Goal: Task Accomplishment & Management: Manage account settings

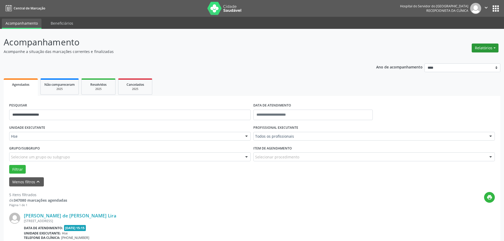
click at [474, 48] on button "Relatórios" at bounding box center [485, 48] width 27 height 9
click at [470, 60] on link "Agendamentos" at bounding box center [466, 59] width 56 height 7
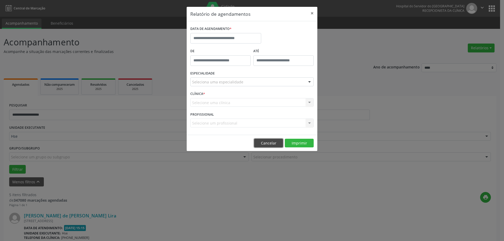
click at [275, 141] on button "Cancelar" at bounding box center [268, 143] width 29 height 9
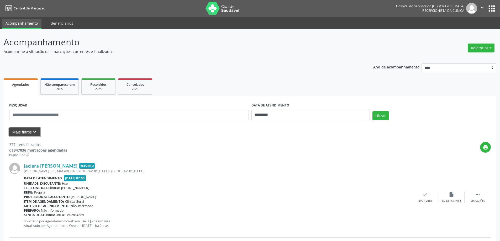
click at [32, 131] on icon "keyboard_arrow_down" at bounding box center [35, 132] width 6 height 6
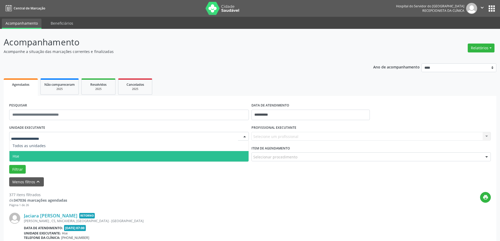
click at [40, 154] on span "Hse" at bounding box center [128, 156] width 239 height 10
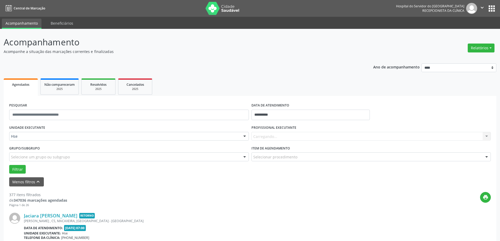
click at [280, 136] on div "Carregando... Nenhum resultado encontrado para: " " Não há nenhuma opção para s…" at bounding box center [371, 136] width 240 height 9
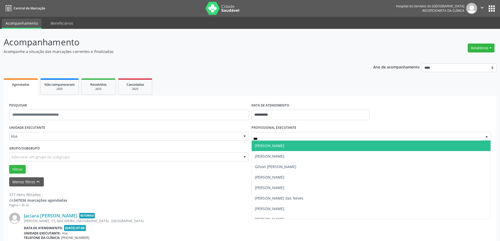
type input "****"
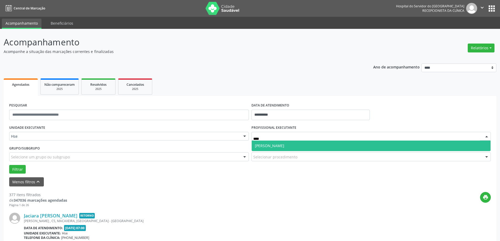
click at [270, 146] on span "[PERSON_NAME]" at bounding box center [269, 145] width 29 height 5
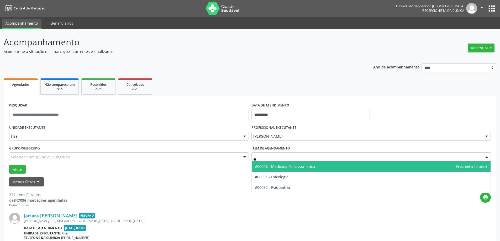
type input "***"
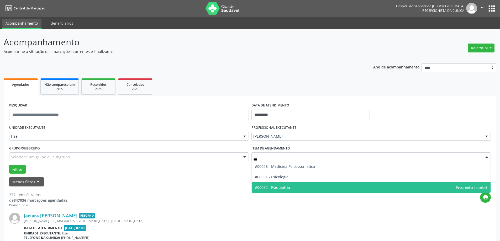
click at [287, 188] on span "#00052 - Psiquiatria" at bounding box center [272, 187] width 35 height 5
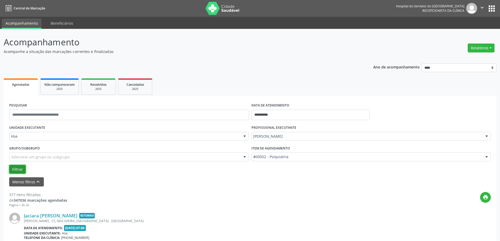
click at [22, 165] on button "Filtrar" at bounding box center [17, 169] width 17 height 9
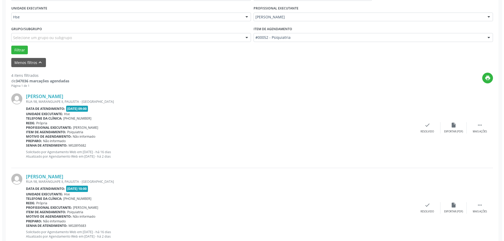
scroll to position [131, 0]
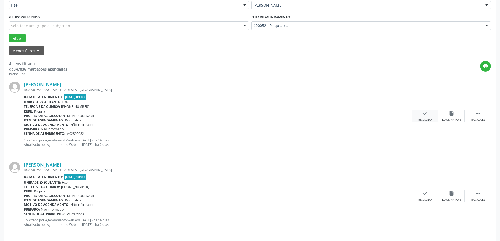
click at [422, 119] on div "Resolvido" at bounding box center [424, 120] width 13 height 4
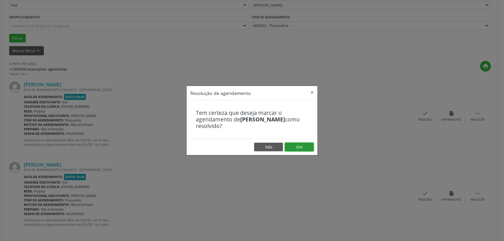
click at [301, 144] on button "Sim" at bounding box center [299, 147] width 29 height 9
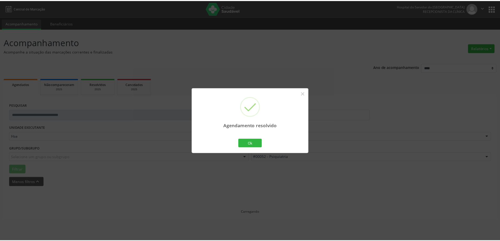
scroll to position [0, 0]
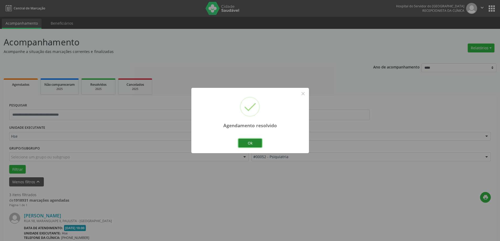
click at [245, 142] on button "Ok" at bounding box center [250, 143] width 24 height 9
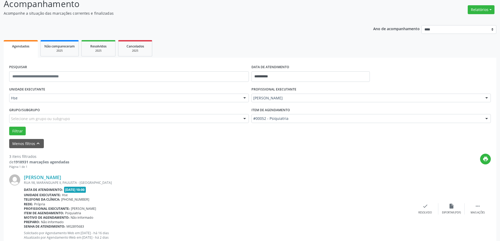
scroll to position [79, 0]
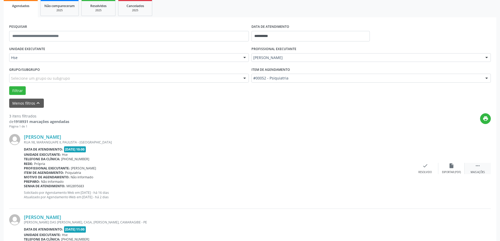
click at [484, 168] on div " Mais ações" at bounding box center [477, 168] width 26 height 11
click at [456, 168] on div "alarm_off Não compareceu" at bounding box center [451, 168] width 26 height 11
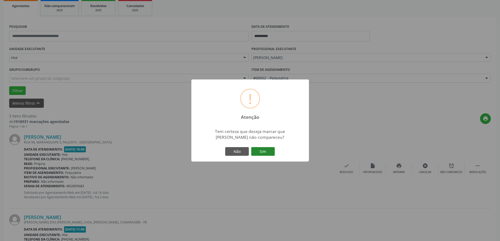
click at [261, 148] on button "Sim" at bounding box center [263, 151] width 24 height 9
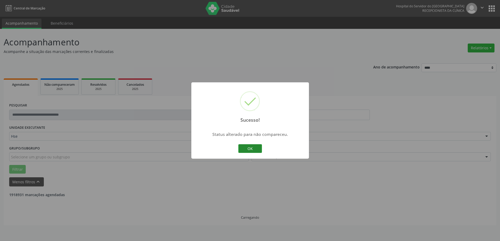
scroll to position [0, 0]
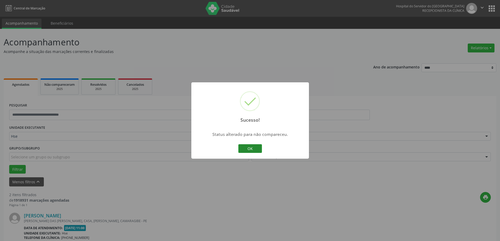
click at [254, 146] on button "OK" at bounding box center [250, 148] width 24 height 9
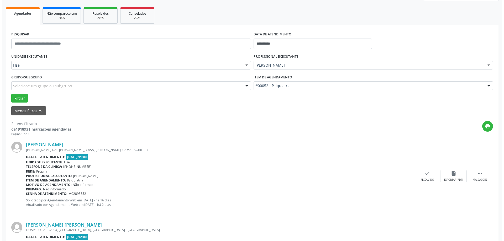
scroll to position [79, 0]
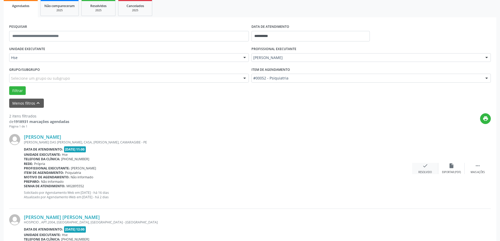
click at [419, 166] on div "check Resolvido" at bounding box center [425, 168] width 26 height 11
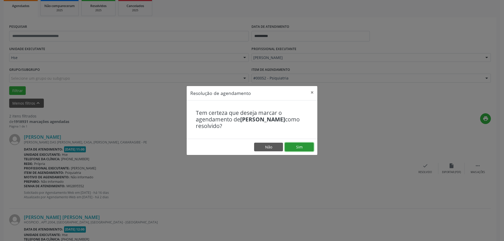
click at [298, 146] on button "Sim" at bounding box center [299, 147] width 29 height 9
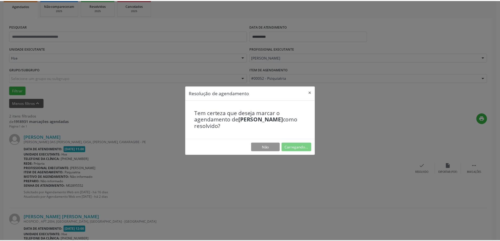
scroll to position [0, 0]
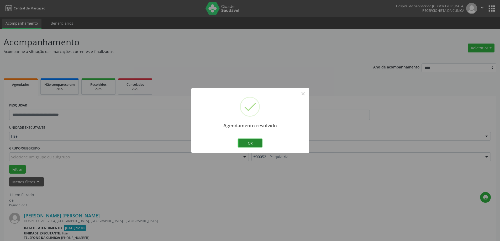
click at [249, 146] on button "Ok" at bounding box center [250, 143] width 24 height 9
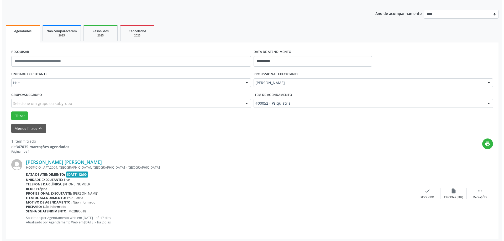
scroll to position [55, 0]
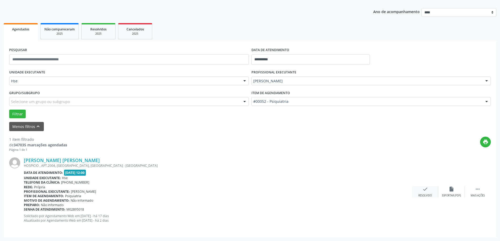
click at [422, 192] on div "check Resolvido" at bounding box center [425, 191] width 26 height 11
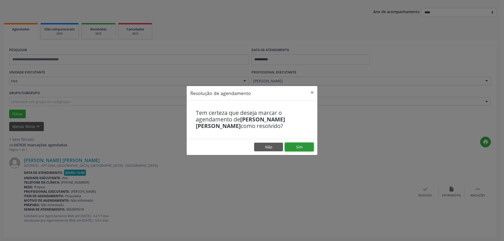
click at [296, 149] on button "Sim" at bounding box center [299, 147] width 29 height 9
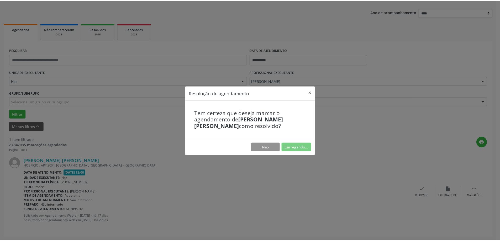
scroll to position [0, 0]
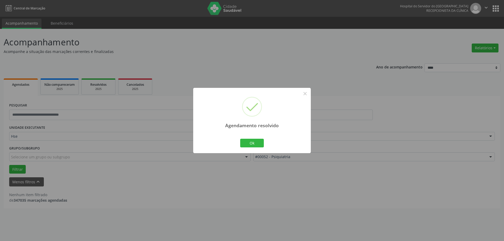
click at [264, 145] on div "Ok Cancel" at bounding box center [252, 143] width 26 height 11
click at [256, 144] on button "Ok" at bounding box center [252, 143] width 24 height 9
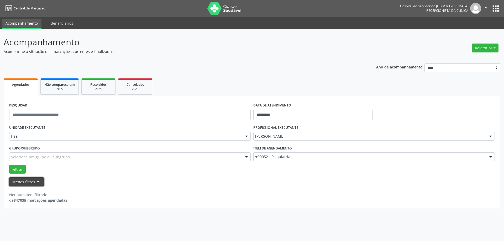
click at [32, 181] on button "Menos filtros keyboard_arrow_up" at bounding box center [26, 181] width 35 height 9
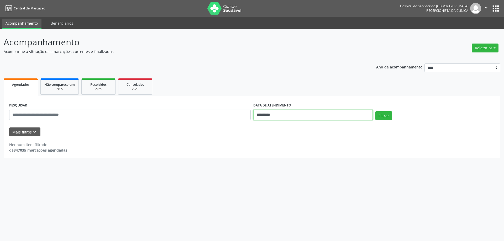
drag, startPoint x: 284, startPoint y: 117, endPoint x: 284, endPoint y: 122, distance: 4.7
click at [284, 122] on body "**********" at bounding box center [252, 120] width 504 height 241
click at [267, 97] on div "**********" at bounding box center [252, 127] width 497 height 62
click at [36, 129] on button "Mais filtros keyboard_arrow_down" at bounding box center [24, 132] width 31 height 9
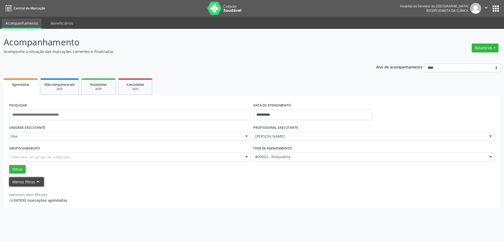
click at [21, 184] on button "Menos filtros keyboard_arrow_up" at bounding box center [26, 181] width 35 height 9
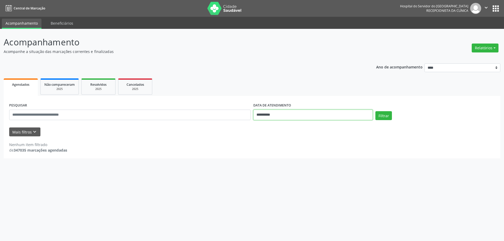
click at [278, 118] on input "**********" at bounding box center [312, 115] width 119 height 10
click at [265, 156] on span "8" at bounding box center [268, 153] width 10 height 10
type input "**********"
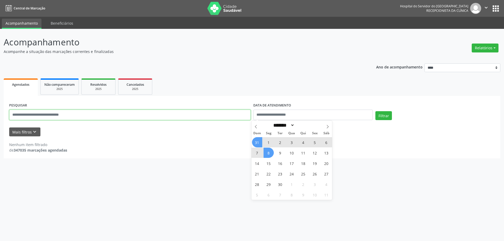
drag, startPoint x: 96, startPoint y: 110, endPoint x: 96, endPoint y: 115, distance: 5.3
click at [96, 110] on input "text" at bounding box center [129, 115] width 241 height 10
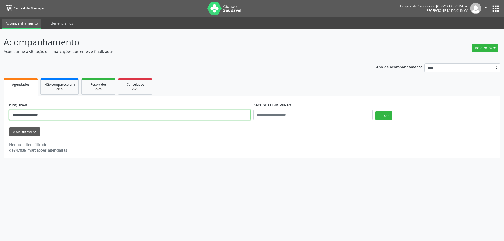
click at [375, 111] on button "Filtrar" at bounding box center [383, 115] width 17 height 9
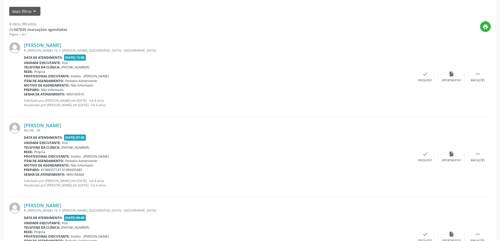
scroll to position [120, 0]
click at [42, 45] on link "Joao Pedro da Silva Melo" at bounding box center [42, 46] width 37 height 6
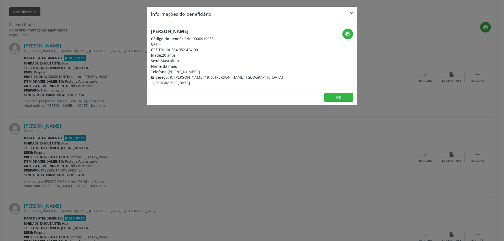
click at [355, 14] on button "×" at bounding box center [351, 13] width 10 height 13
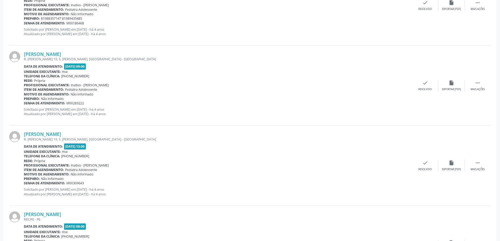
scroll to position [278, 0]
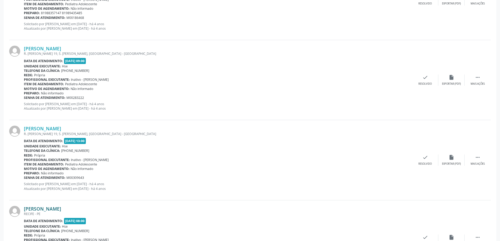
click at [59, 209] on link "Joao Pedro da Silva Monteiro" at bounding box center [42, 209] width 37 height 6
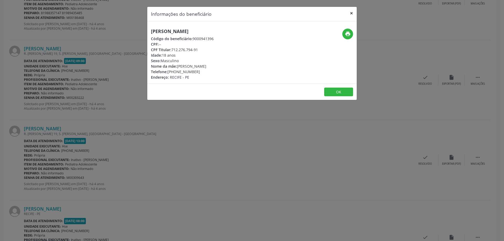
click at [350, 12] on button "×" at bounding box center [351, 13] width 10 height 13
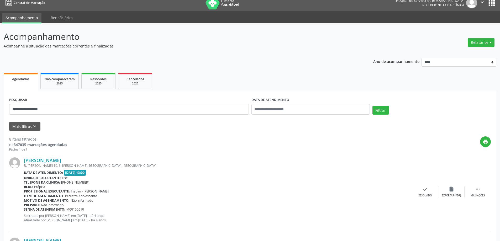
scroll to position [0, 0]
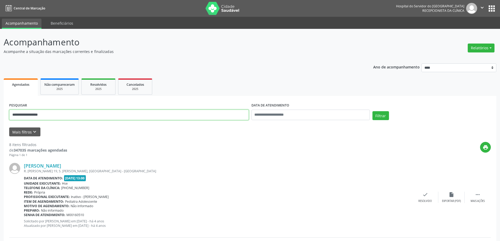
drag, startPoint x: 58, startPoint y: 115, endPoint x: 9, endPoint y: 117, distance: 48.6
click at [10, 117] on input "**********" at bounding box center [129, 115] width 240 height 10
click at [372, 111] on button "Filtrar" at bounding box center [380, 115] width 17 height 9
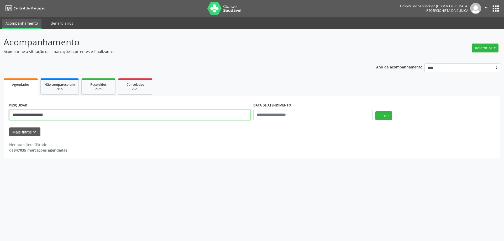
drag, startPoint x: 81, startPoint y: 116, endPoint x: 72, endPoint y: 118, distance: 9.2
click at [81, 116] on input "**********" at bounding box center [129, 115] width 241 height 10
type input "**********"
click at [375, 111] on button "Filtrar" at bounding box center [383, 115] width 17 height 9
click at [485, 46] on button "Relatórios" at bounding box center [485, 48] width 27 height 9
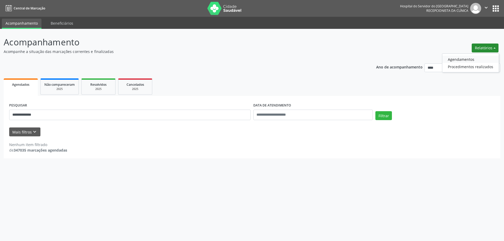
click at [461, 57] on link "Agendamentos" at bounding box center [470, 59] width 56 height 7
select select "*"
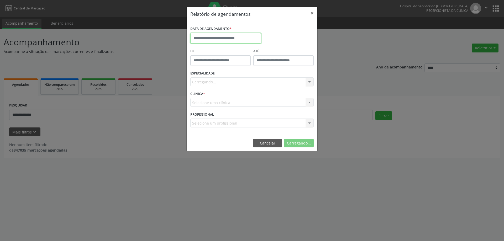
click at [220, 38] on input "text" at bounding box center [225, 38] width 71 height 10
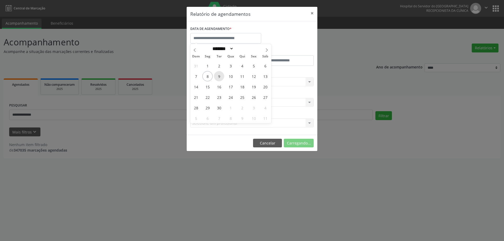
click at [219, 77] on span "9" at bounding box center [219, 76] width 10 height 10
type input "**********"
click at [219, 77] on span "9" at bounding box center [219, 76] width 10 height 10
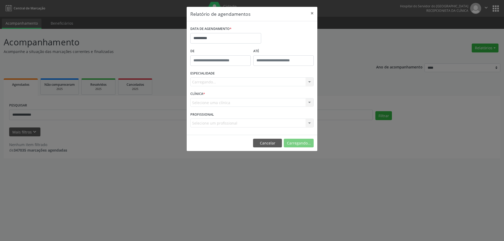
click at [215, 81] on div "Carregando... Nenhum resultado encontrado para: " " Não há nenhuma opção para s…" at bounding box center [251, 81] width 123 height 9
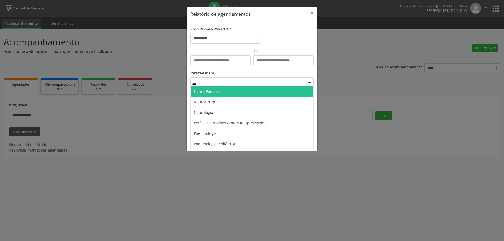
type input "****"
click at [212, 93] on span "Neuro Pediatria" at bounding box center [208, 91] width 28 height 5
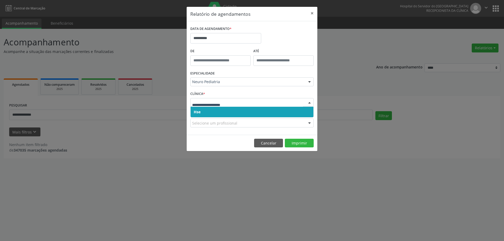
click at [212, 115] on span "Hse" at bounding box center [252, 112] width 123 height 10
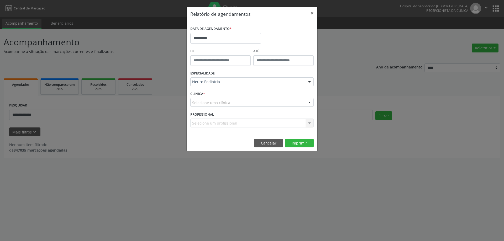
click at [229, 95] on div "CLÍNICA * Selecione uma clínica Hse Nenhum resultado encontrado para: " " Não h…" at bounding box center [252, 100] width 126 height 20
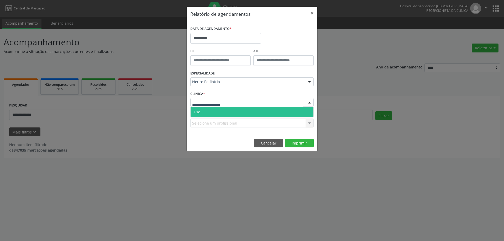
click at [215, 113] on span "Hse" at bounding box center [252, 112] width 123 height 10
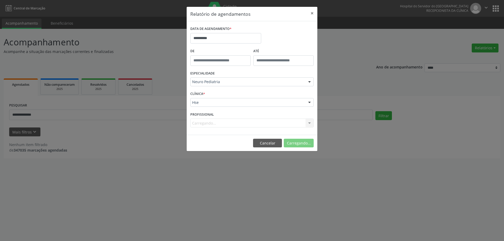
click at [212, 126] on div "Carregando... Nenhum resultado encontrado para: " " Não há nenhuma opção para s…" at bounding box center [251, 123] width 123 height 9
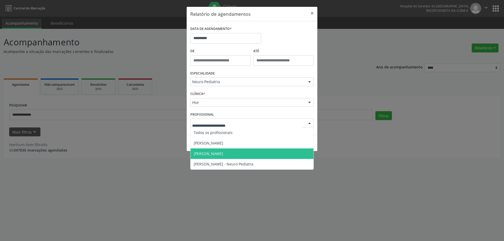
click at [214, 152] on span "[PERSON_NAME]" at bounding box center [208, 153] width 29 height 5
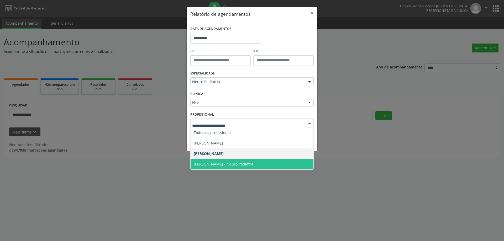
click at [211, 162] on span "[PERSON_NAME] - Neuro Pediatra" at bounding box center [224, 164] width 60 height 5
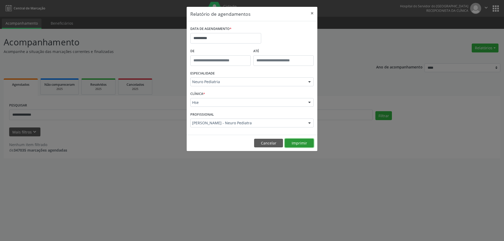
click at [298, 143] on button "Imprimir" at bounding box center [299, 143] width 29 height 9
click at [314, 12] on button "×" at bounding box center [312, 13] width 10 height 13
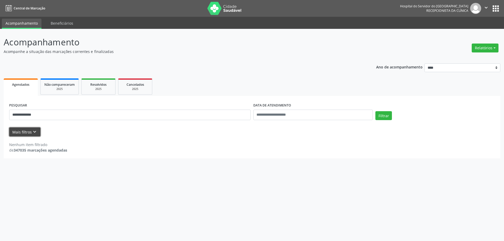
click at [33, 136] on button "Mais filtros keyboard_arrow_down" at bounding box center [24, 132] width 31 height 9
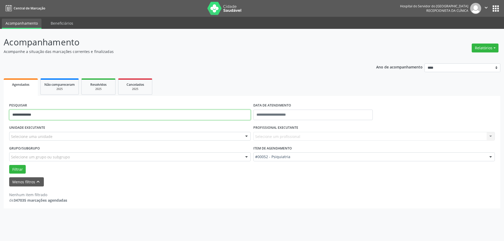
drag, startPoint x: 26, startPoint y: 112, endPoint x: 0, endPoint y: 114, distance: 26.0
click at [0, 114] on div "**********" at bounding box center [252, 135] width 504 height 212
drag, startPoint x: 75, startPoint y: 131, endPoint x: 73, endPoint y: 141, distance: 9.9
click at [75, 134] on div "UNIDADE EXECUTANTE Selecione uma unidade Todos as unidades Hse Nenhum resultado…" at bounding box center [130, 134] width 244 height 20
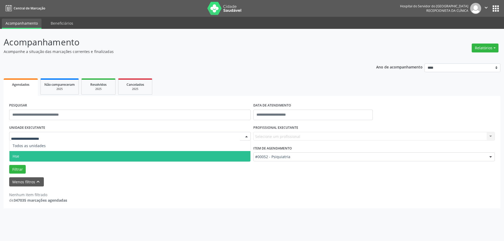
click at [73, 133] on div at bounding box center [129, 136] width 241 height 9
click at [54, 156] on span "Hse" at bounding box center [129, 156] width 241 height 10
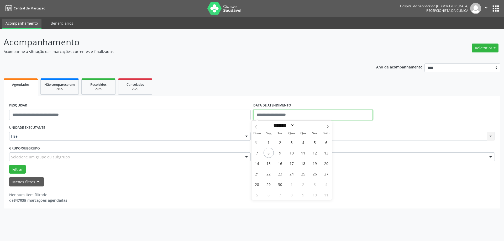
click at [279, 115] on input "text" at bounding box center [312, 115] width 119 height 10
click at [269, 157] on span "8" at bounding box center [268, 153] width 10 height 10
type input "**********"
click at [269, 157] on span "8" at bounding box center [268, 153] width 10 height 10
click at [282, 130] on label "PROFISSIONAL EXECUTANTE" at bounding box center [275, 128] width 45 height 8
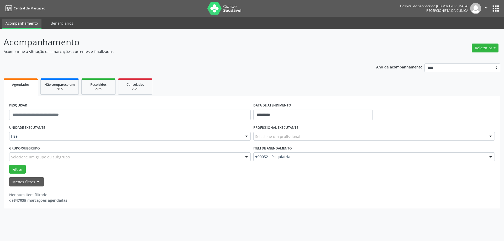
click at [284, 139] on div "Selecione um profissional" at bounding box center [373, 136] width 241 height 9
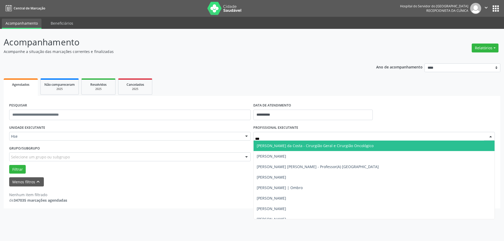
type input "****"
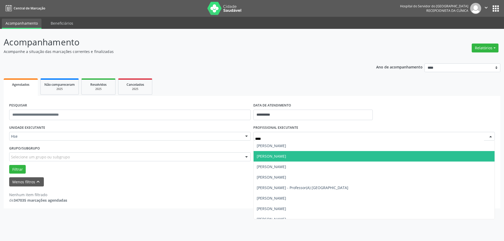
click at [284, 154] on span "[PERSON_NAME]" at bounding box center [374, 156] width 241 height 10
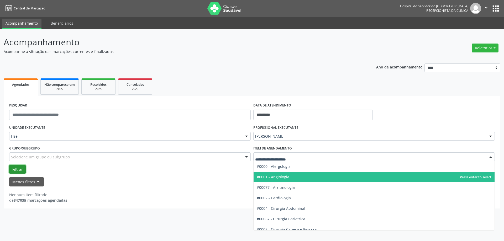
click at [14, 167] on button "Filtrar" at bounding box center [17, 169] width 17 height 9
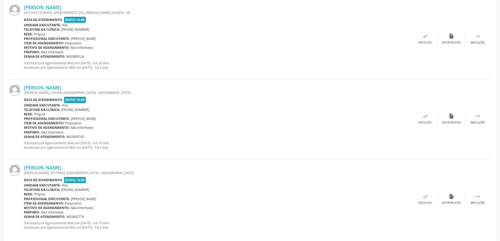
scroll to position [210, 0]
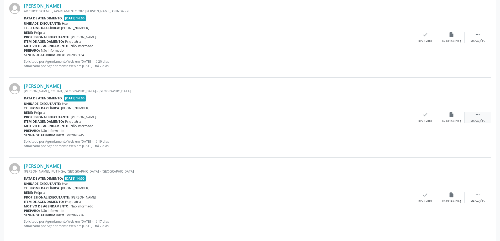
click at [473, 113] on div " Mais ações" at bounding box center [477, 117] width 26 height 11
click at [446, 122] on div "Não compareceu" at bounding box center [451, 121] width 22 height 4
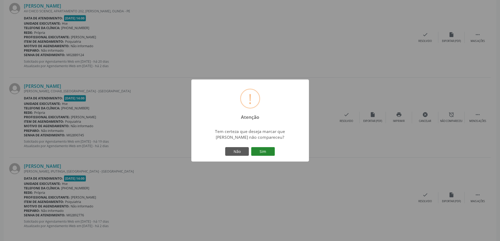
click at [273, 154] on button "Sim" at bounding box center [263, 151] width 24 height 9
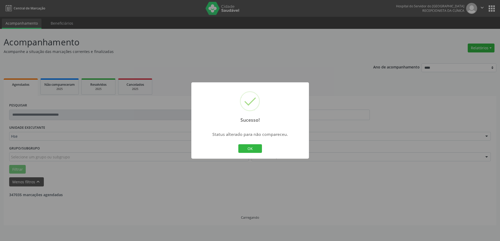
scroll to position [0, 0]
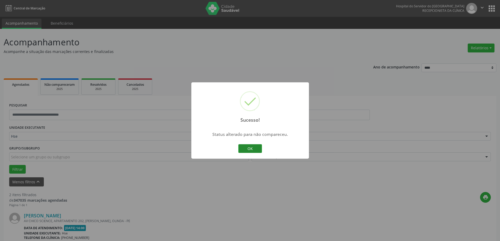
click at [255, 148] on button "OK" at bounding box center [250, 148] width 24 height 9
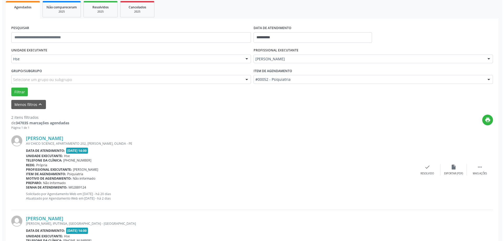
scroll to position [135, 0]
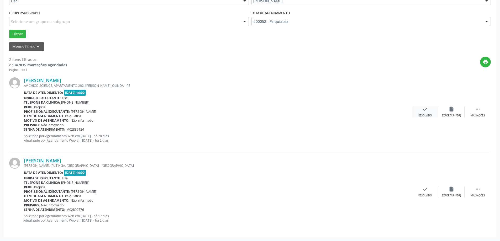
click at [430, 111] on div "check Resolvido" at bounding box center [425, 111] width 26 height 11
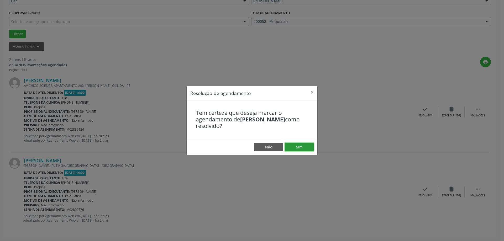
click at [298, 151] on button "Sim" at bounding box center [299, 147] width 29 height 9
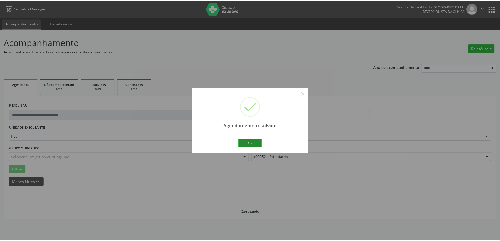
scroll to position [0, 0]
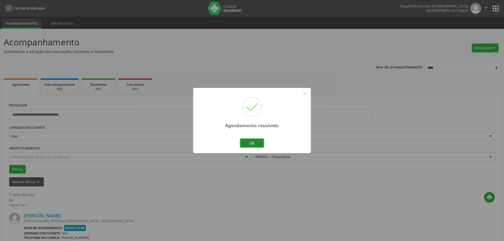
click at [254, 147] on button "Ok" at bounding box center [252, 143] width 24 height 9
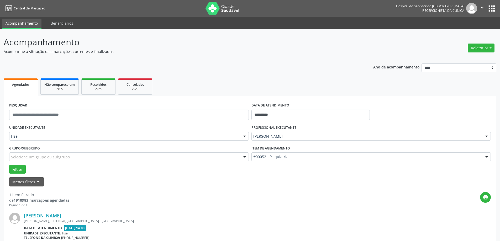
click at [254, 146] on label "Item de agendamento" at bounding box center [270, 148] width 39 height 8
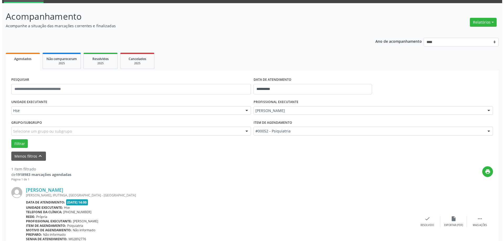
scroll to position [55, 0]
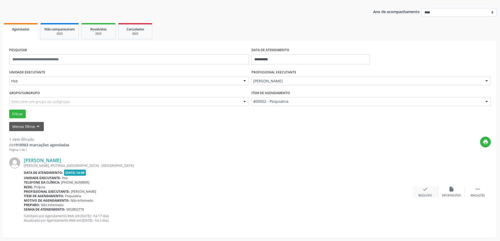
click at [427, 192] on icon "check" at bounding box center [425, 189] width 6 height 6
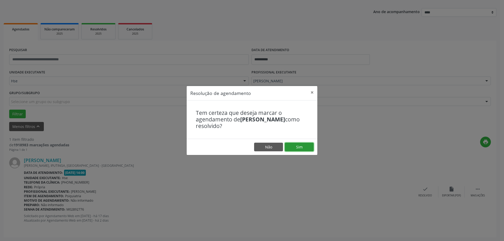
click at [298, 150] on button "Sim" at bounding box center [299, 147] width 29 height 9
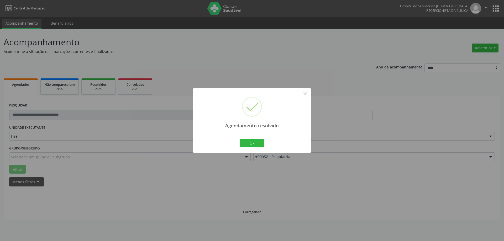
scroll to position [0, 0]
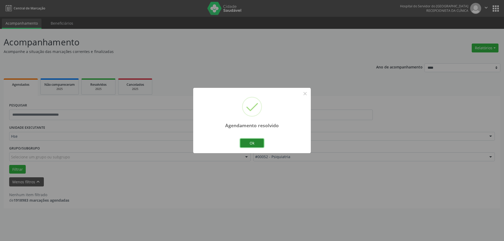
click at [256, 146] on button "Ok" at bounding box center [252, 143] width 24 height 9
